Goal: Find contact information: Find contact information

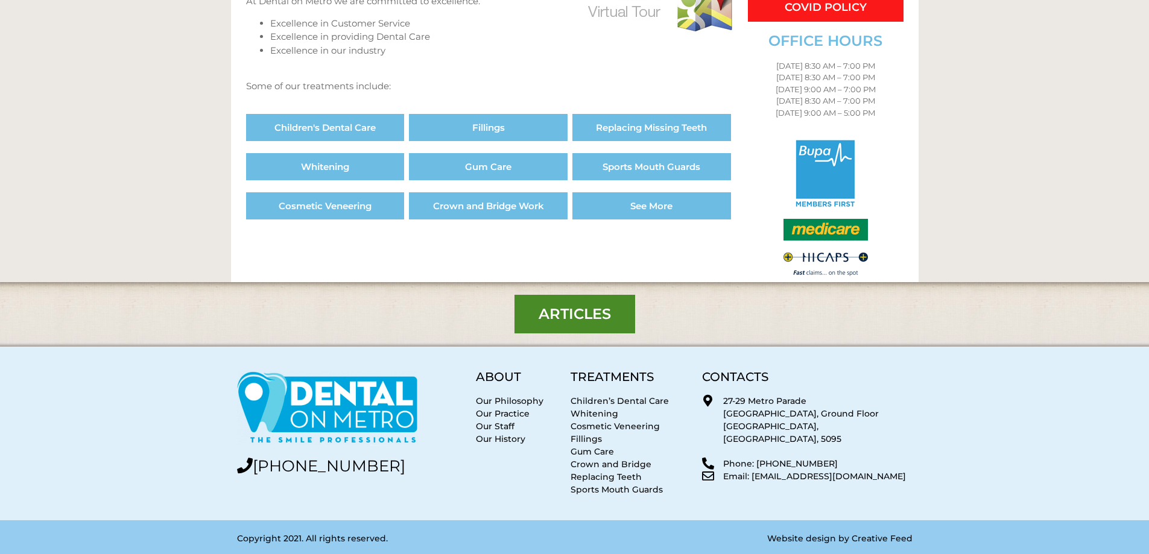
scroll to position [678, 0]
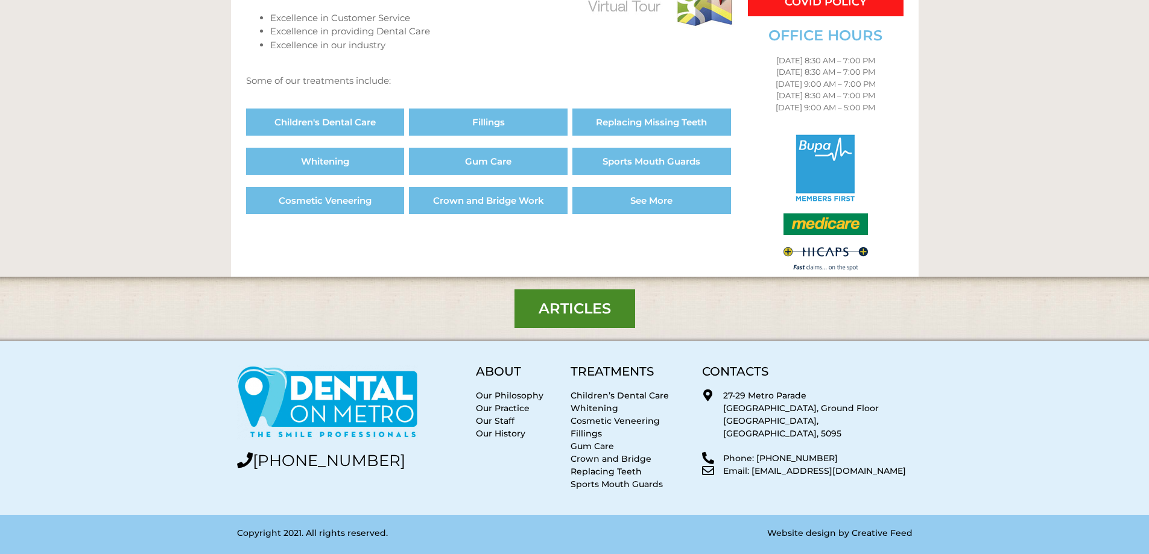
drag, startPoint x: 859, startPoint y: 462, endPoint x: 754, endPoint y: 465, distance: 105.6
click at [754, 465] on p "Email: [EMAIL_ADDRESS][DOMAIN_NAME]" at bounding box center [817, 471] width 189 height 13
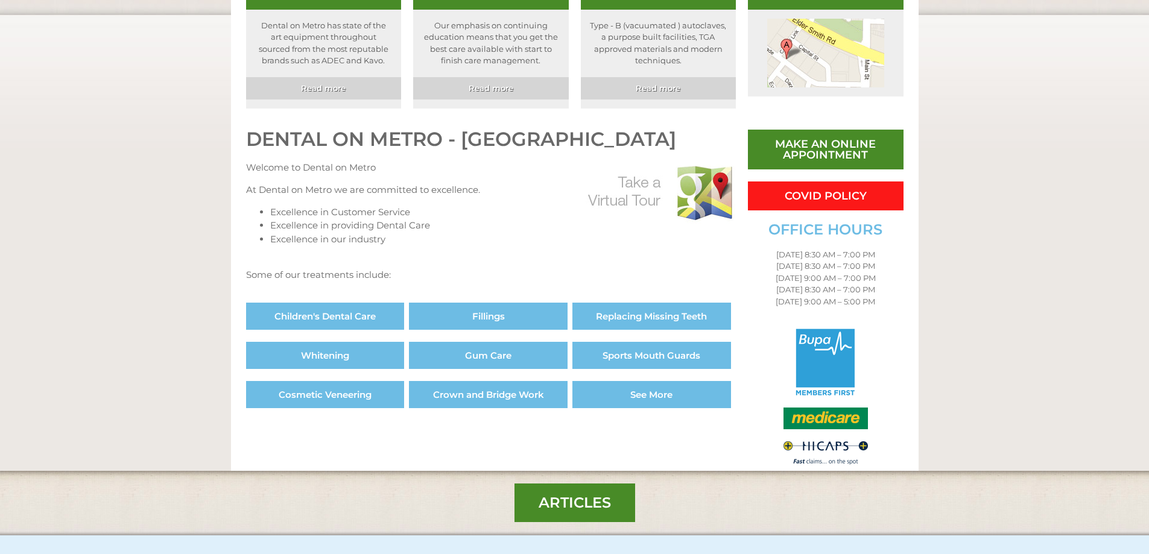
scroll to position [437, 0]
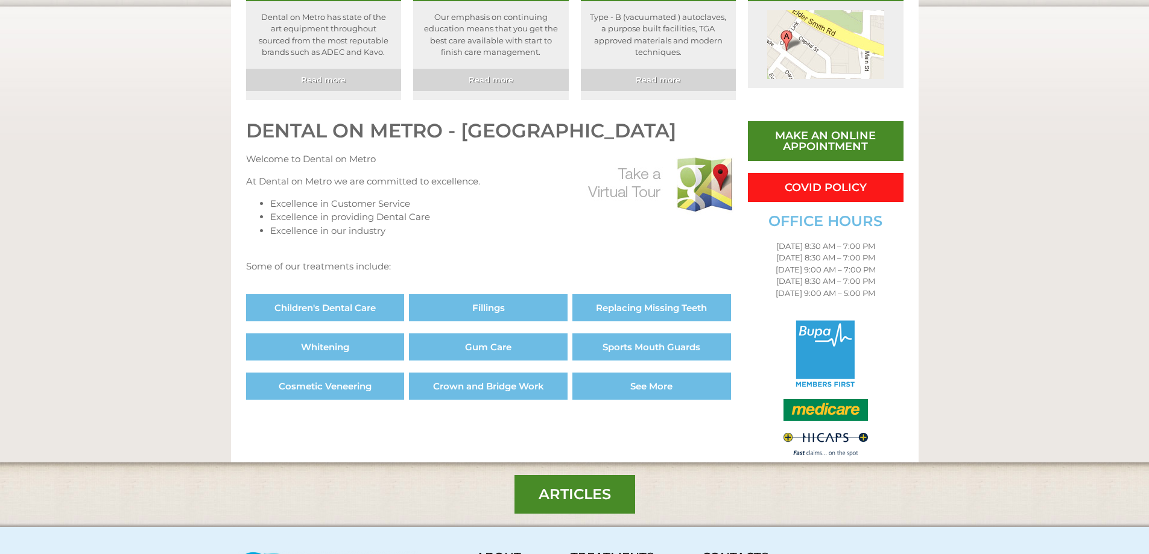
scroll to position [678, 0]
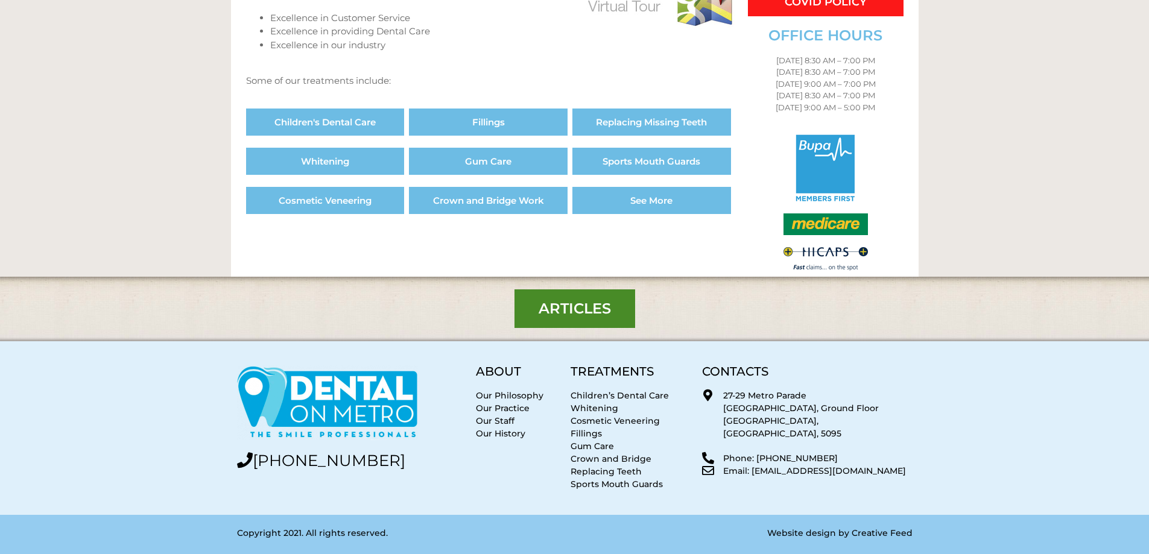
drag, startPoint x: 912, startPoint y: 457, endPoint x: 750, endPoint y: 467, distance: 162.6
click at [750, 467] on div "CONTACTS 27-29 [GEOGRAPHIC_DATA], [GEOGRAPHIC_DATA] Phone: [PHONE_NUMBER] Email…" at bounding box center [807, 429] width 222 height 138
copy p "[EMAIL_ADDRESS][DOMAIN_NAME]"
